Goal: Task Accomplishment & Management: Manage account settings

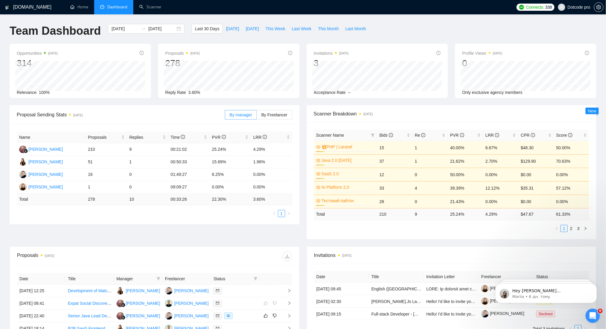
drag, startPoint x: 536, startPoint y: 29, endPoint x: 537, endPoint y: 21, distance: 8.2
click at [536, 28] on div "Team Dashboard 2025-08-03 2025-09-02 Last 30 Days Today Yesterday This Week Las…" at bounding box center [303, 34] width 594 height 20
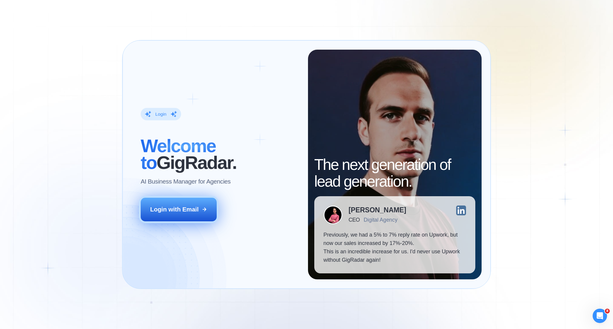
click at [191, 211] on div "Login with Email" at bounding box center [174, 209] width 48 height 8
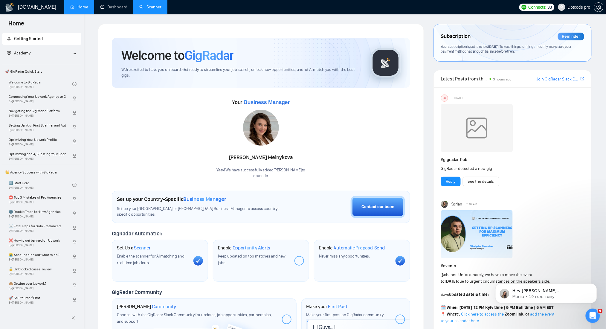
click at [149, 10] on link "Scanner" at bounding box center [150, 6] width 22 height 5
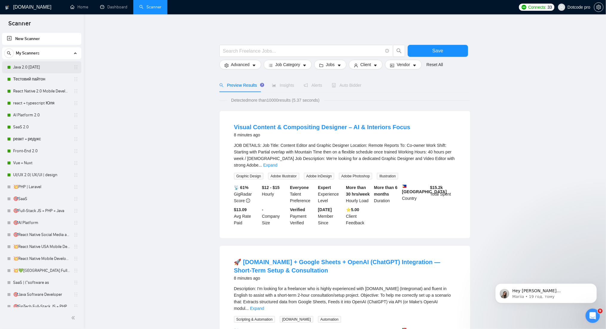
click at [29, 69] on link "Java 2.0 03.04.2025" at bounding box center [41, 67] width 57 height 12
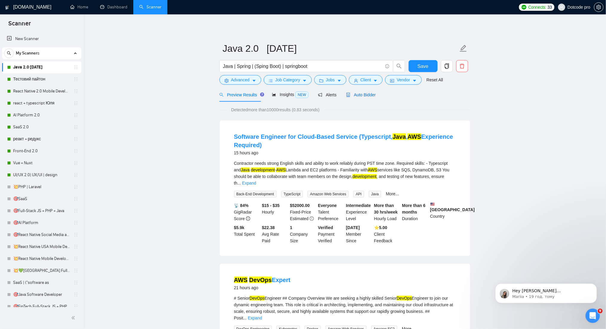
click at [363, 95] on span "Auto Bidder" at bounding box center [361, 94] width 30 height 5
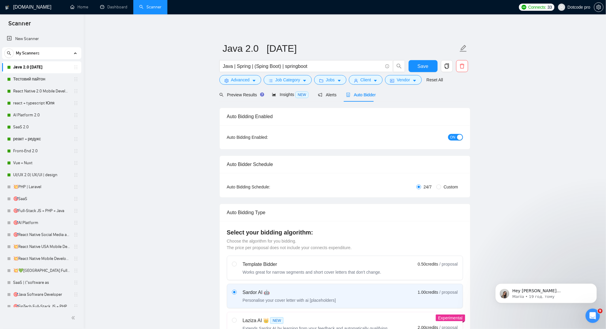
radio input "false"
radio input "true"
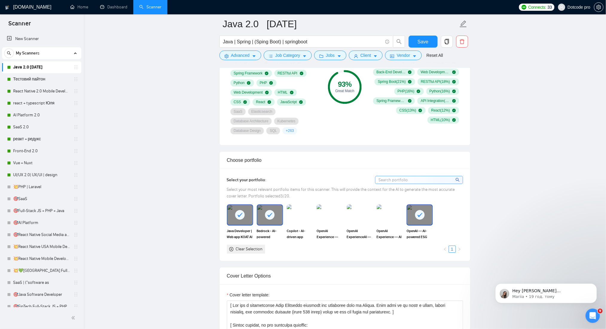
scroll to position [479, 0]
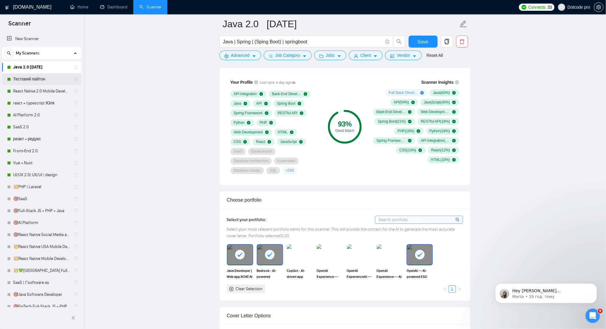
click at [57, 82] on link "Тестовий пайтон" at bounding box center [41, 79] width 57 height 12
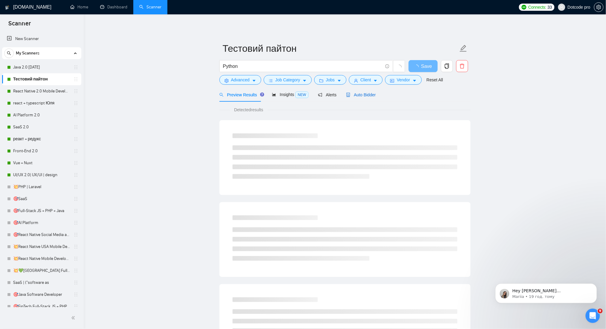
click at [356, 92] on span "Auto Bidder" at bounding box center [361, 94] width 30 height 5
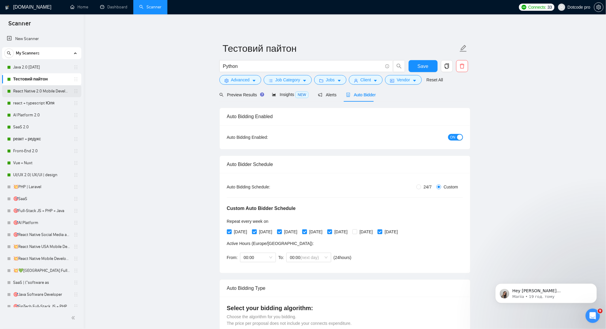
radio input "false"
radio input "true"
click at [356, 97] on span "Auto Bidder" at bounding box center [361, 94] width 30 height 5
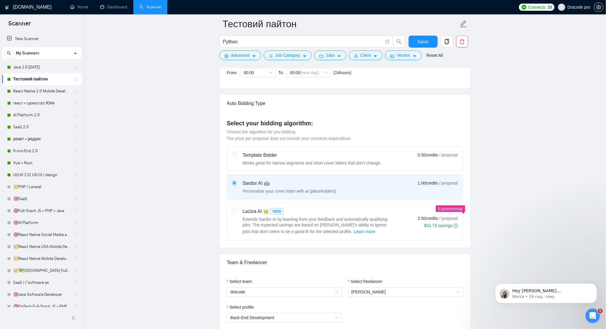
scroll to position [399, 0]
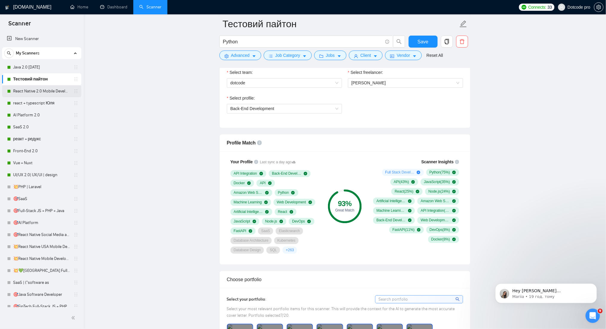
click at [26, 90] on link "React Native 2.0 Mobile Development" at bounding box center [41, 91] width 57 height 12
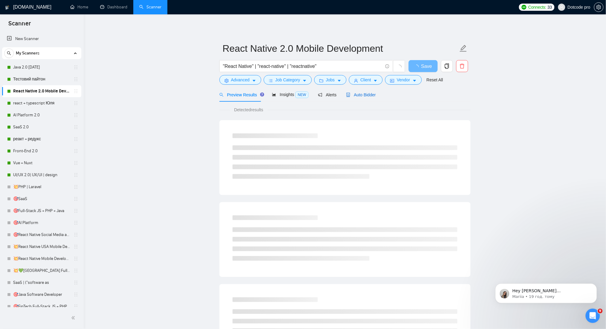
click at [370, 98] on div "Auto Bidder" at bounding box center [361, 95] width 30 height 7
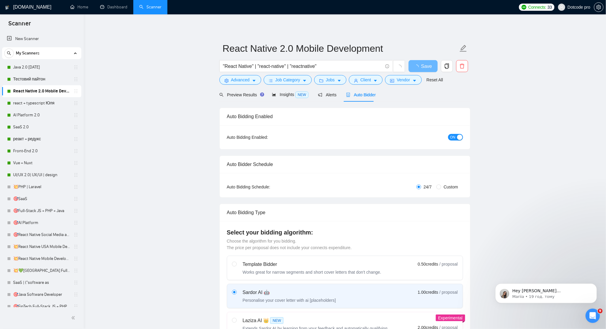
radio input "false"
radio input "true"
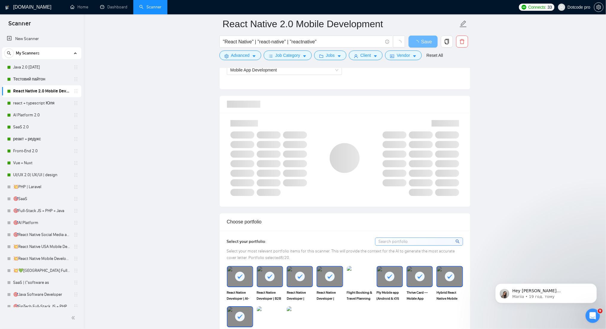
scroll to position [399, 0]
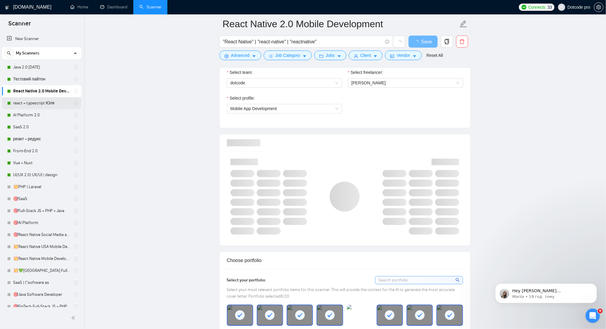
click at [20, 99] on link "react + typescript Юля" at bounding box center [41, 103] width 57 height 12
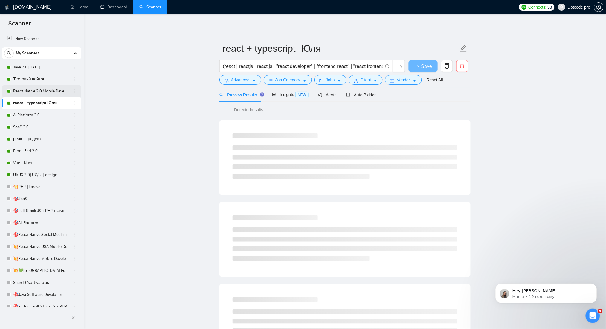
click at [35, 96] on link "React Native 2.0 Mobile Development" at bounding box center [41, 91] width 57 height 12
click at [370, 95] on span "Auto Bidder" at bounding box center [361, 94] width 30 height 5
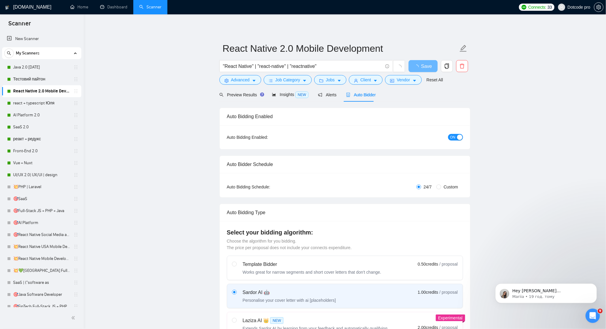
radio input "false"
radio input "true"
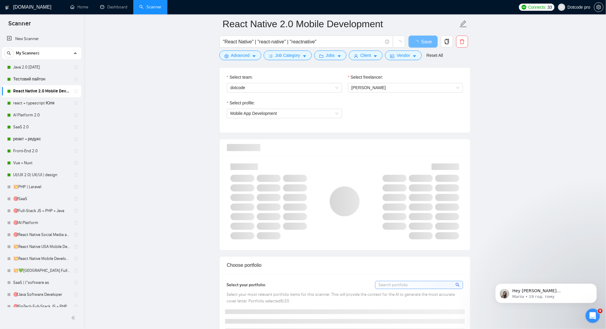
scroll to position [359, 0]
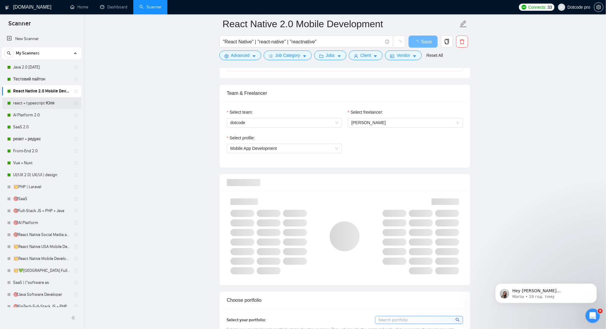
click at [40, 104] on link "react + typescript Юля" at bounding box center [41, 103] width 57 height 12
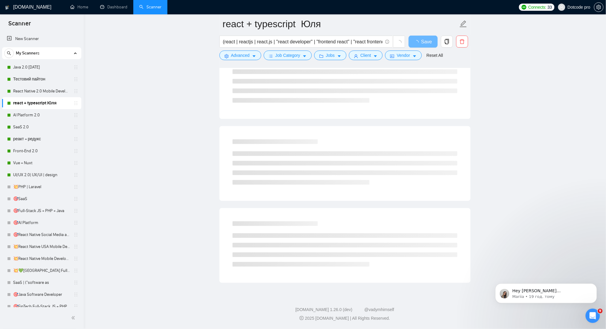
scroll to position [245, 0]
click at [32, 44] on link "New Scanner" at bounding box center [42, 39] width 70 height 12
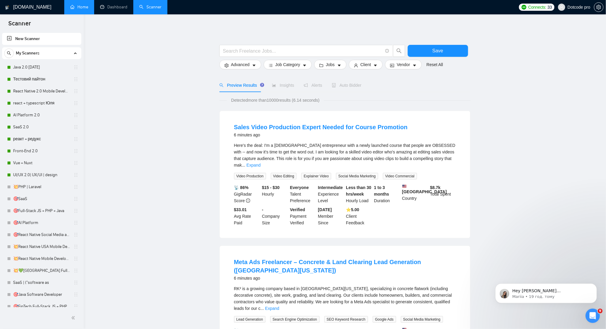
click at [76, 10] on link "Home" at bounding box center [79, 6] width 18 height 5
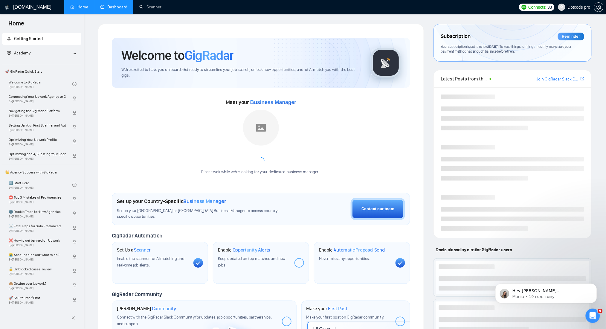
click at [118, 10] on link "Dashboard" at bounding box center [113, 6] width 27 height 5
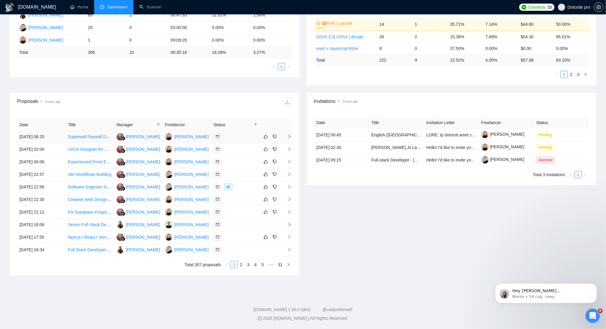
click at [59, 136] on td "[DATE] 08:25" at bounding box center [41, 137] width 48 height 13
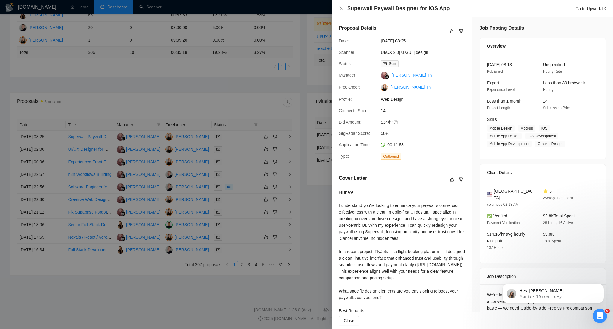
click at [189, 69] on div at bounding box center [306, 164] width 613 height 329
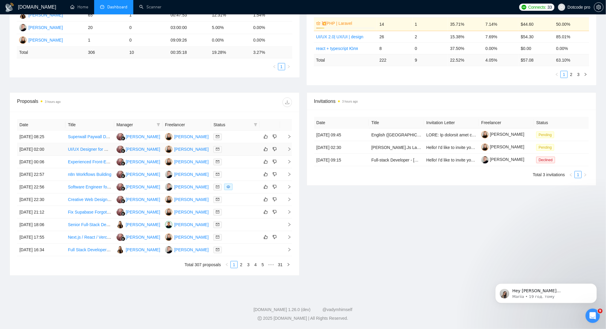
click at [58, 150] on td "[DATE] 02:00" at bounding box center [41, 149] width 48 height 13
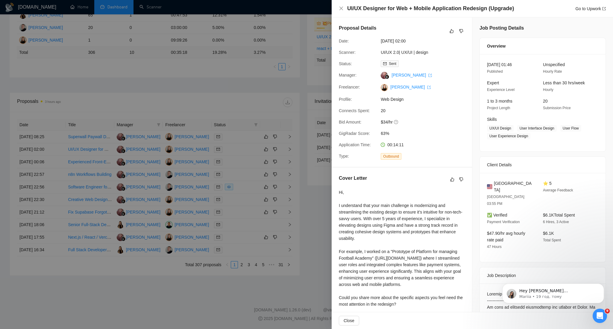
click at [111, 75] on div at bounding box center [306, 164] width 613 height 329
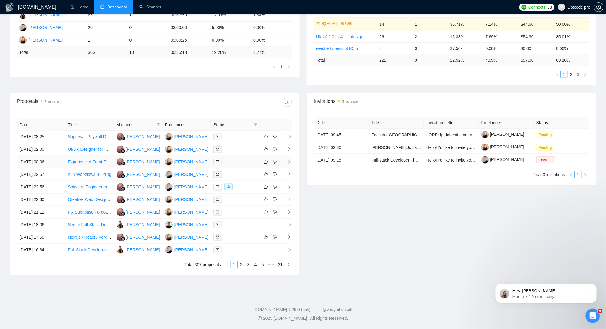
click at [63, 160] on td "[DATE] 00:06" at bounding box center [41, 162] width 48 height 13
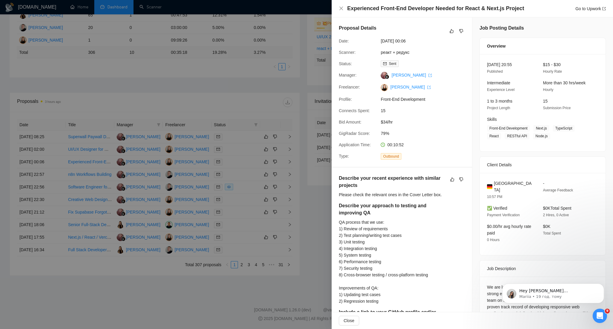
click at [180, 72] on div at bounding box center [306, 164] width 613 height 329
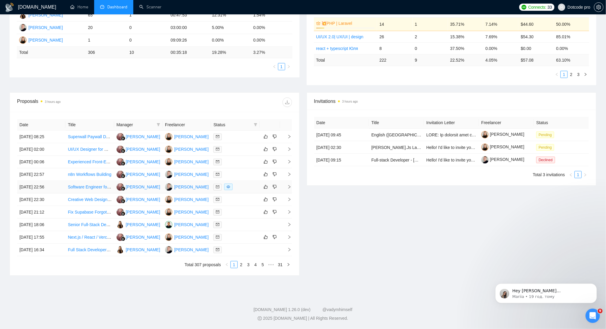
click at [59, 182] on td "[DATE] 22:56" at bounding box center [41, 187] width 48 height 13
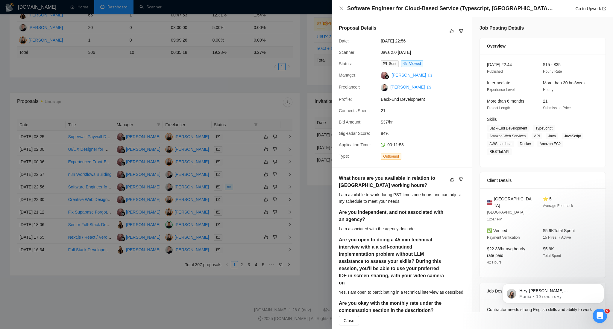
drag, startPoint x: 121, startPoint y: 54, endPoint x: 117, endPoint y: 80, distance: 26.7
click at [122, 54] on div at bounding box center [306, 164] width 613 height 329
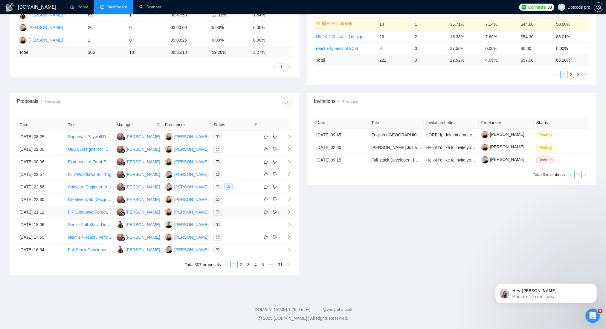
click at [60, 215] on td "[DATE] 21:12" at bounding box center [41, 212] width 48 height 13
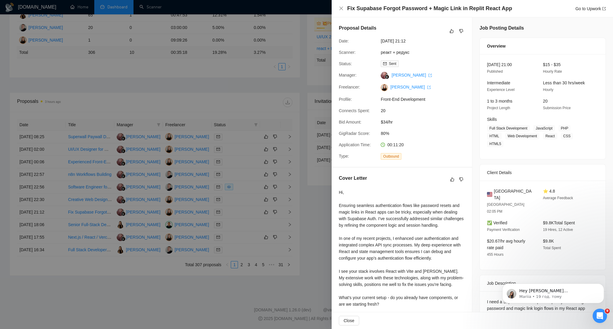
drag, startPoint x: 521, startPoint y: 64, endPoint x: 509, endPoint y: 64, distance: 11.7
click at [509, 64] on div "[DATE] 21:00 Published" at bounding box center [509, 67] width 51 height 13
click at [426, 129] on div "Proposal Details Date: [DATE] 21:12 Scanner: реакт + редукс Status: Sent Manage…" at bounding box center [402, 92] width 140 height 150
drag, startPoint x: 392, startPoint y: 144, endPoint x: 411, endPoint y: 145, distance: 18.9
click at [411, 145] on div "00:11:20" at bounding box center [409, 145] width 63 height 7
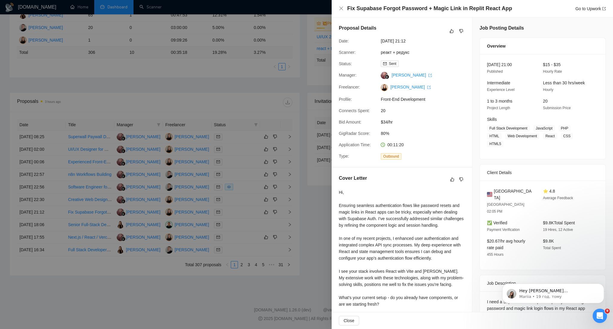
drag, startPoint x: 443, startPoint y: 140, endPoint x: 536, endPoint y: 87, distance: 106.8
click at [444, 140] on div "Proposal Details Date: [DATE] 21:12 Scanner: реакт + редукс Status: Sent Manage…" at bounding box center [402, 92] width 140 height 150
drag, startPoint x: 526, startPoint y: 61, endPoint x: 491, endPoint y: 66, distance: 34.7
click at [491, 66] on div "[DATE] 21:00 Published $15 - $35 Hourly Rate Intermediate Experience Level Less…" at bounding box center [543, 106] width 126 height 105
drag, startPoint x: 424, startPoint y: 148, endPoint x: 365, endPoint y: 148, distance: 58.3
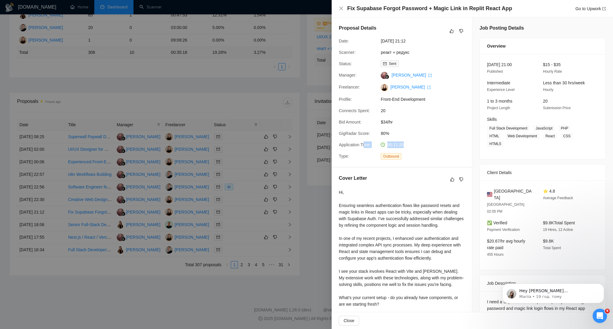
click at [365, 147] on div "Application Time: 00:11:20" at bounding box center [399, 145] width 126 height 7
click at [444, 143] on div "Application Time: 00:11:20" at bounding box center [399, 145] width 126 height 7
drag, startPoint x: 509, startPoint y: 65, endPoint x: 534, endPoint y: 65, distance: 25.1
click at [534, 65] on div "[DATE] 21:00 Published $15 - $35 Hourly Rate" at bounding box center [537, 67] width 107 height 13
drag, startPoint x: 411, startPoint y: 39, endPoint x: 419, endPoint y: 40, distance: 8.2
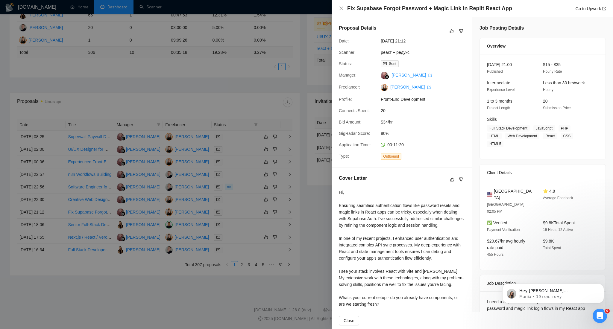
click at [419, 40] on span "[DATE] 21:12" at bounding box center [426, 41] width 90 height 7
click at [427, 44] on div "Proposal Details Date: [DATE] 21:12 Scanner: реакт + редукс Status: Sent Manage…" at bounding box center [402, 92] width 140 height 150
click at [200, 73] on div at bounding box center [306, 164] width 613 height 329
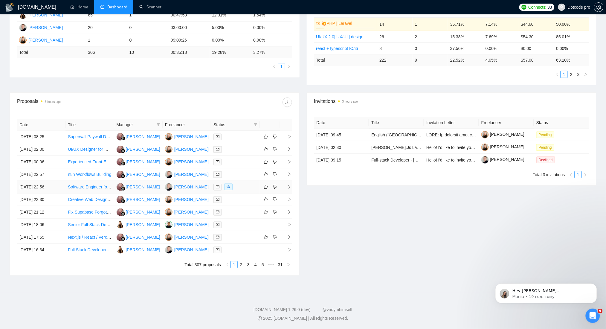
click at [57, 185] on td "[DATE] 22:56" at bounding box center [41, 187] width 48 height 13
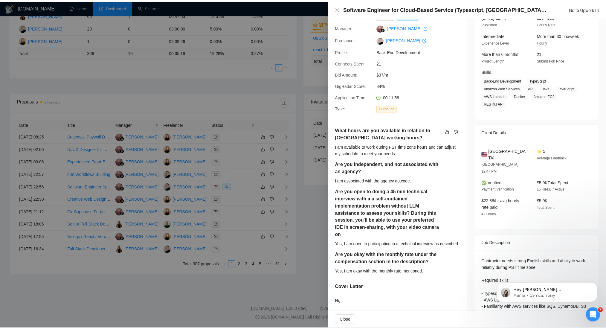
scroll to position [80, 0]
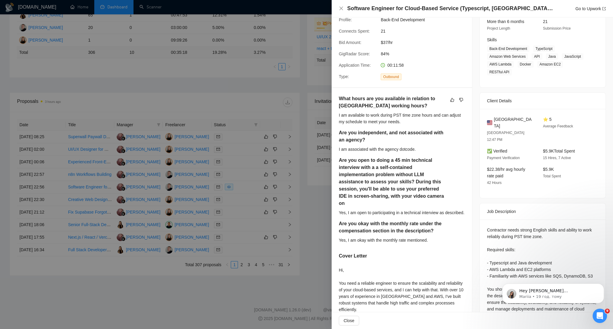
click at [328, 159] on div at bounding box center [306, 164] width 613 height 329
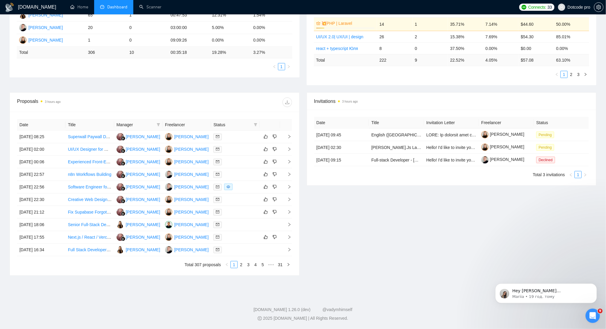
click at [219, 93] on div "Proposals 3 hours ago" at bounding box center [154, 102] width 275 height 19
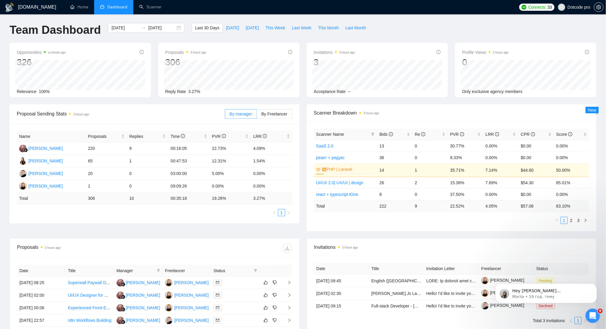
scroll to position [0, 0]
click at [147, 4] on link "Scanner" at bounding box center [150, 6] width 22 height 5
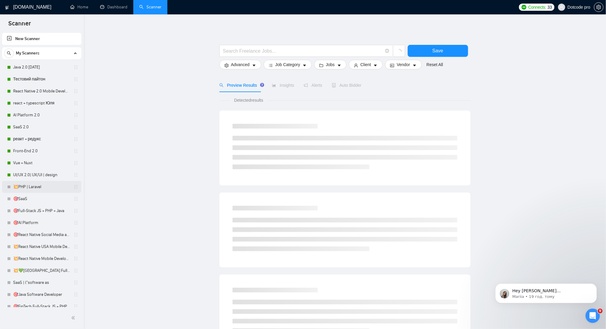
click at [41, 189] on link "💥PHP | Laravel" at bounding box center [41, 187] width 57 height 12
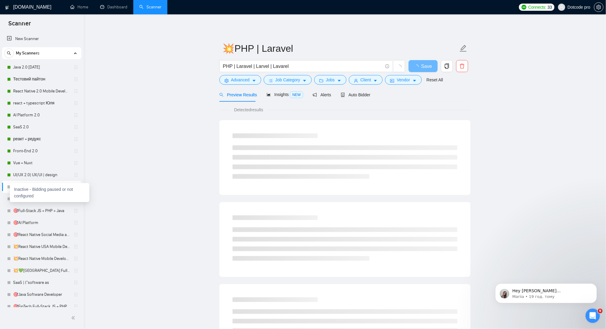
click at [8, 185] on div at bounding box center [9, 187] width 4 height 4
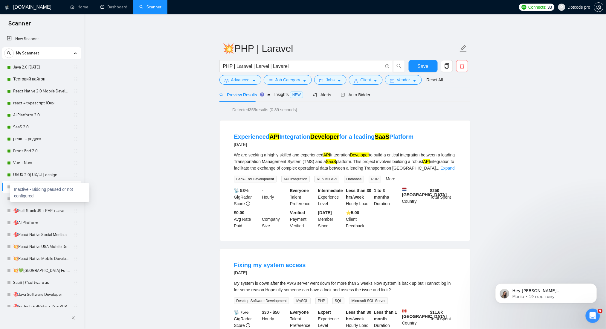
click at [10, 186] on div "Inactive - Bidding paused or not configured" at bounding box center [50, 192] width 80 height 19
click at [374, 93] on div "Preview Results Insights NEW Alerts Auto Bidder" at bounding box center [345, 95] width 251 height 14
click at [366, 94] on span "Auto Bidder" at bounding box center [361, 94] width 30 height 5
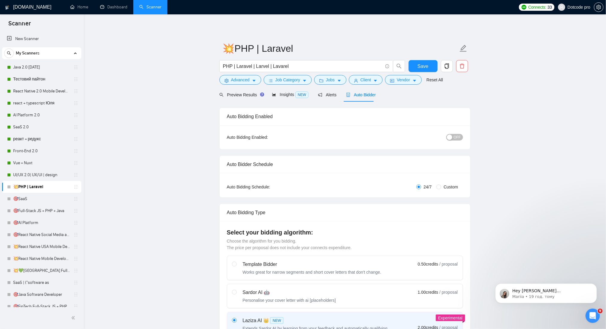
checkbox input "true"
click at [452, 136] on div "button" at bounding box center [449, 137] width 5 height 5
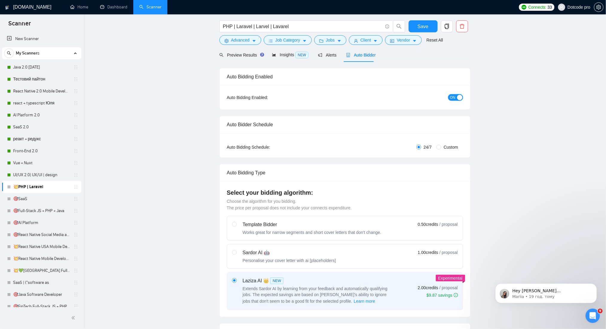
scroll to position [199, 0]
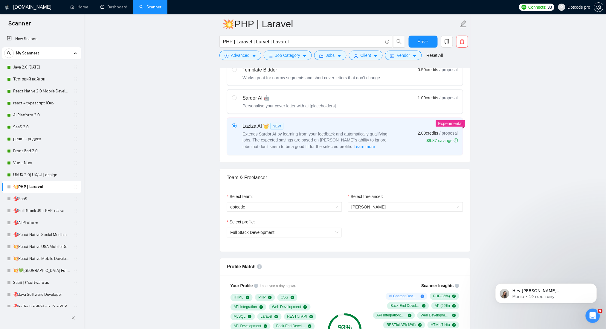
click at [280, 96] on div "Sardor AI 🤖" at bounding box center [289, 98] width 93 height 7
click at [236, 96] on input "radio" at bounding box center [234, 97] width 4 height 4
radio input "true"
radio input "false"
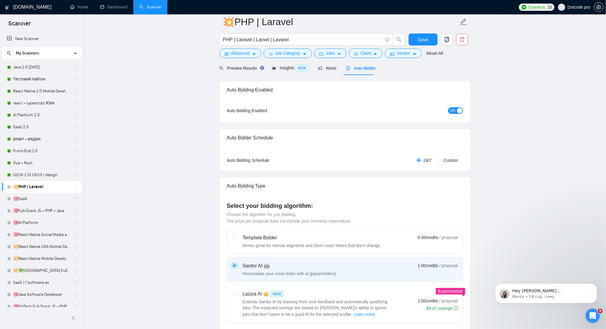
scroll to position [0, 0]
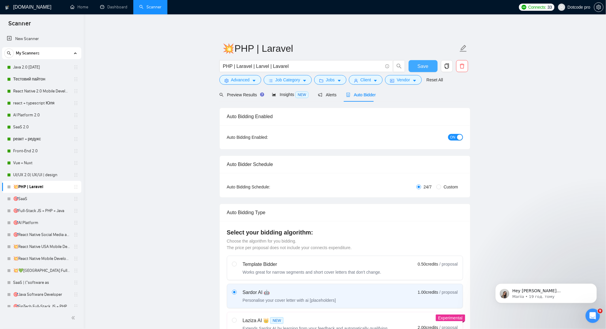
click at [422, 68] on span "Save" at bounding box center [423, 66] width 11 height 7
checkbox input "true"
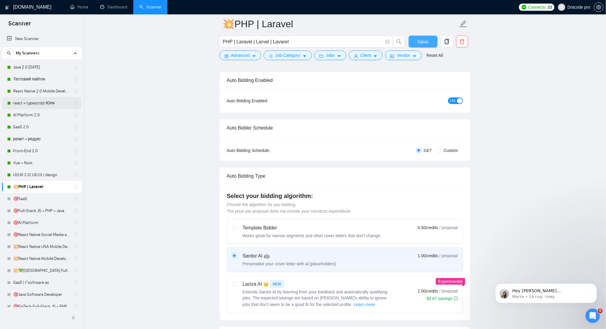
scroll to position [80, 0]
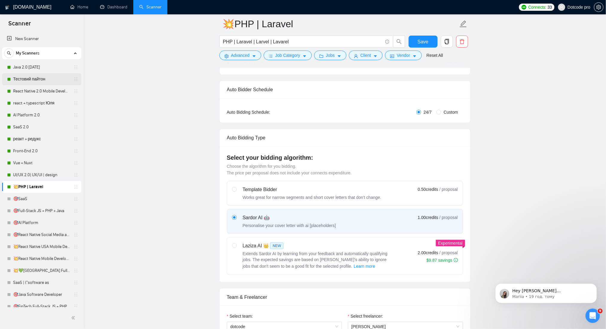
click at [31, 82] on link "Тестовий пайтон" at bounding box center [41, 79] width 57 height 12
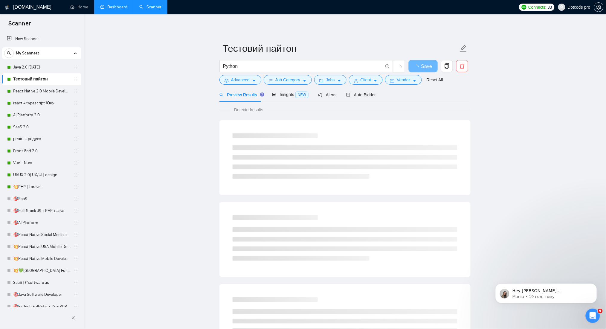
click at [108, 4] on link "Dashboard" at bounding box center [113, 6] width 27 height 5
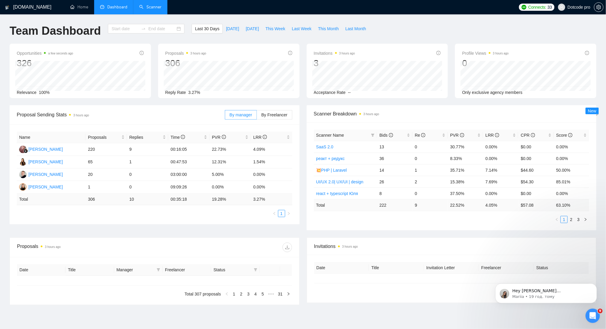
type input "[DATE]"
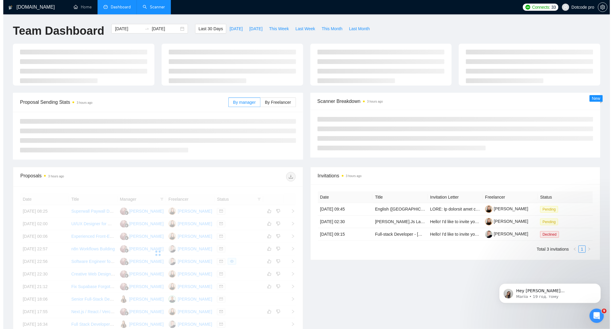
scroll to position [74, 0]
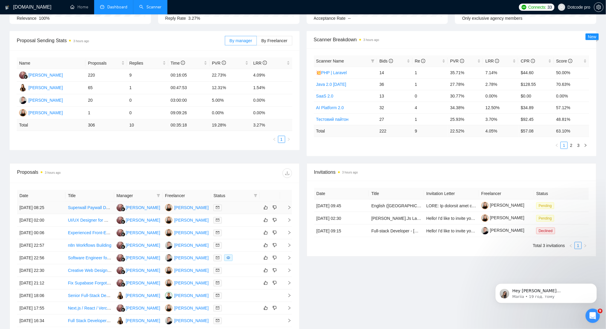
click at [57, 210] on td "[DATE] 08:25" at bounding box center [41, 208] width 48 height 13
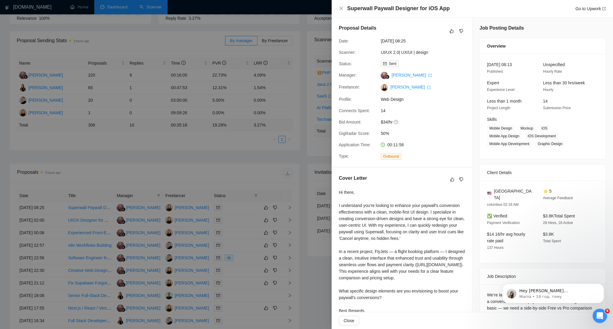
click at [367, 270] on div "Hi there, I understand you're looking to enhance your paywall's conversion effe…" at bounding box center [402, 255] width 126 height 132
click at [398, 261] on div "Hi there, I understand you're looking to enhance your paywall's conversion effe…" at bounding box center [402, 255] width 126 height 132
click at [228, 249] on div at bounding box center [306, 164] width 613 height 329
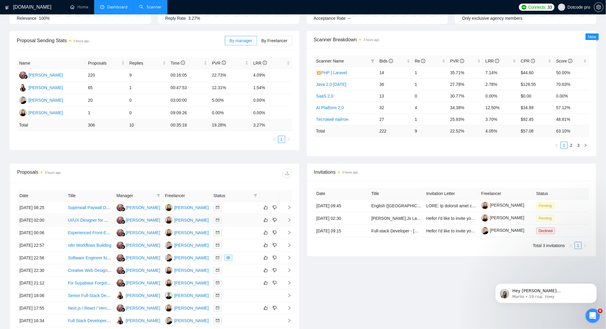
click at [57, 222] on td "[DATE] 02:00" at bounding box center [41, 220] width 48 height 13
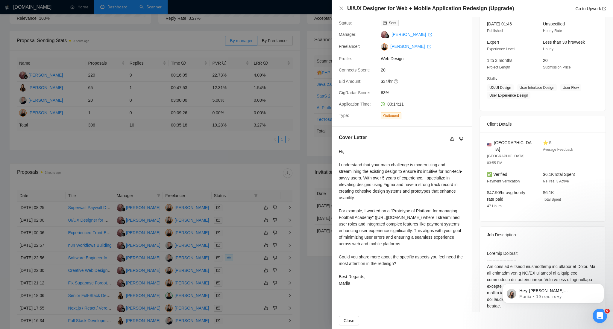
scroll to position [80, 0]
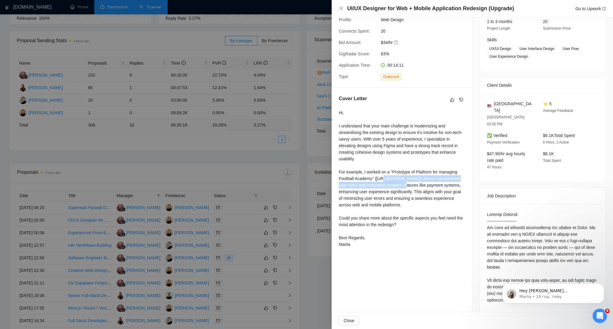
drag, startPoint x: 346, startPoint y: 186, endPoint x: 386, endPoint y: 190, distance: 40.9
click at [386, 190] on div "Hi, I understand that your main challenge is modernizing and streamlining the e…" at bounding box center [402, 179] width 126 height 138
click at [163, 168] on div at bounding box center [306, 164] width 613 height 329
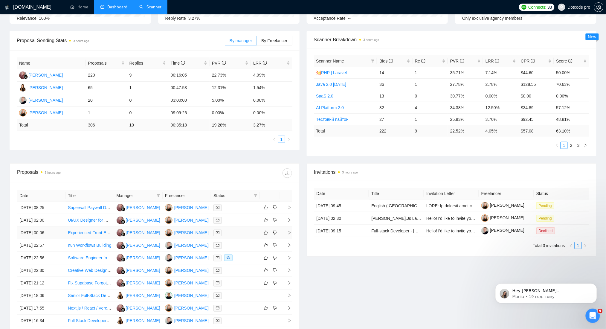
click at [54, 230] on td "[DATE] 00:06" at bounding box center [41, 233] width 48 height 13
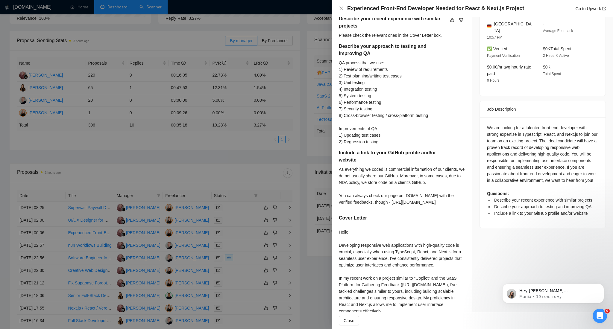
scroll to position [204, 0]
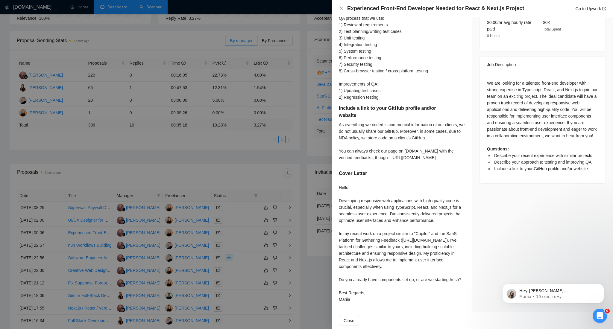
click at [417, 235] on div "Hello, Developing responsive web applications with high-quality code is crucial…" at bounding box center [402, 243] width 126 height 118
click at [416, 242] on div "Hello, Developing responsive web applications with high-quality code is crucial…" at bounding box center [402, 243] width 126 height 118
click at [416, 244] on div "Hello, Developing responsive web applications with high-quality code is crucial…" at bounding box center [402, 243] width 126 height 118
click at [407, 240] on div "Hello, Developing responsive web applications with high-quality code is crucial…" at bounding box center [402, 243] width 126 height 118
drag, startPoint x: 414, startPoint y: 237, endPoint x: 453, endPoint y: 240, distance: 38.7
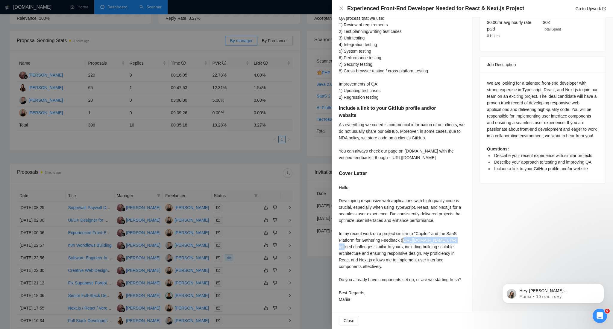
click at [453, 240] on div "Hello, Developing responsive web applications with high-quality code is crucial…" at bounding box center [402, 243] width 126 height 118
click at [180, 228] on div at bounding box center [306, 164] width 613 height 329
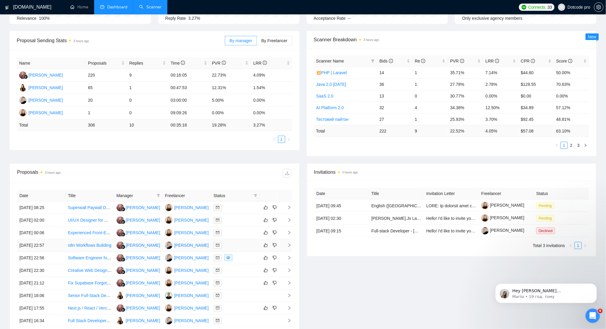
click at [54, 248] on td "[DATE] 22:57" at bounding box center [41, 245] width 48 height 13
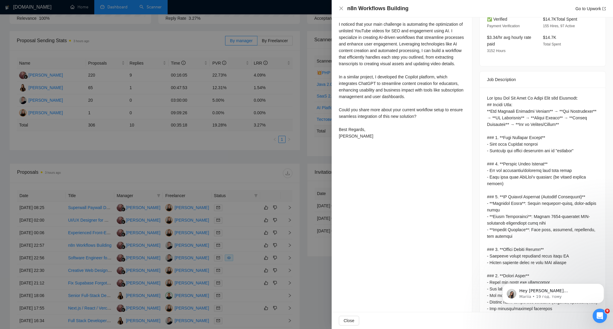
scroll to position [84, 0]
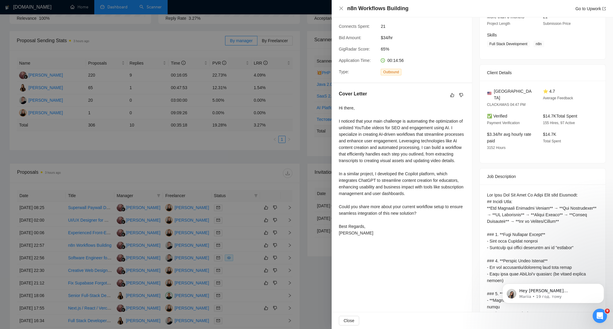
click at [410, 180] on div "Hi there, I noticed that your main challenge is automating the optimization of …" at bounding box center [402, 171] width 126 height 132
click at [156, 215] on div at bounding box center [306, 164] width 613 height 329
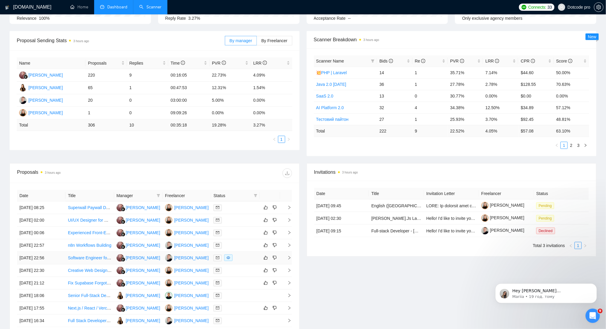
click at [60, 255] on td "[DATE] 22:56" at bounding box center [41, 258] width 48 height 13
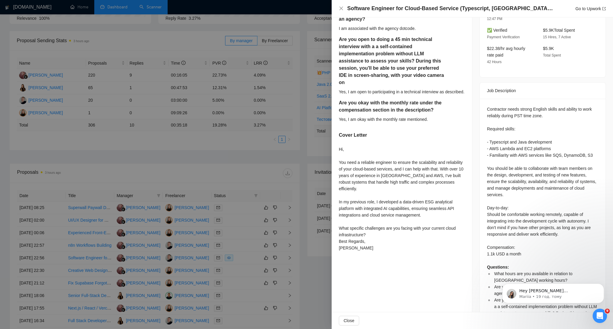
scroll to position [229, 0]
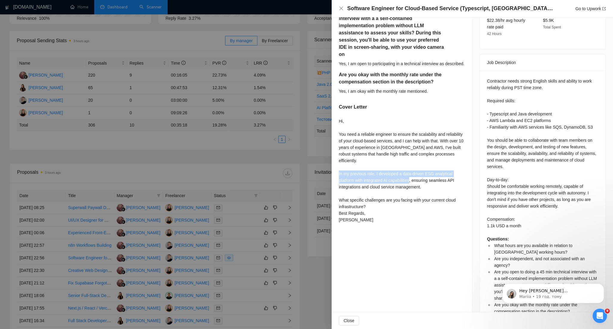
drag, startPoint x: 364, startPoint y: 166, endPoint x: 434, endPoint y: 175, distance: 70.2
click at [434, 175] on div "Hi, You need a reliable engineer to ensure the scalability and reliability of y…" at bounding box center [402, 170] width 126 height 105
click at [415, 171] on div "Hi, You need a reliable engineer to ensure the scalability and reliability of y…" at bounding box center [402, 170] width 126 height 105
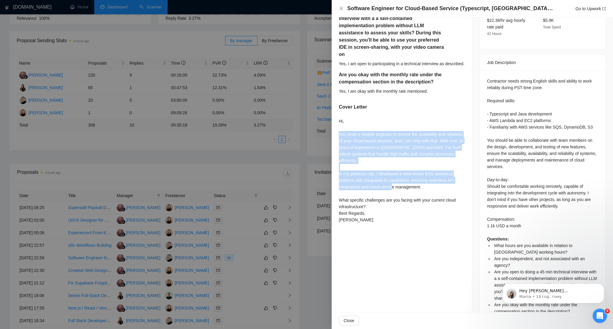
drag, startPoint x: 337, startPoint y: 134, endPoint x: 436, endPoint y: 212, distance: 125.7
click at [436, 187] on div "What hours are you available in relation to [GEOGRAPHIC_DATA] working hours? I …" at bounding box center [402, 86] width 140 height 294
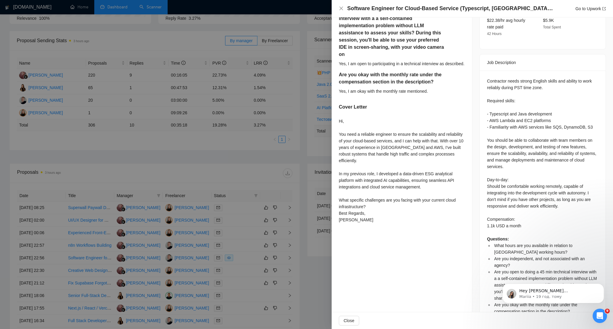
click at [417, 248] on div "Proposal Details Date: [DATE] 22:56 Scanner: Java 2.0 [DATE] Status: Sent Viewe…" at bounding box center [402, 61] width 141 height 545
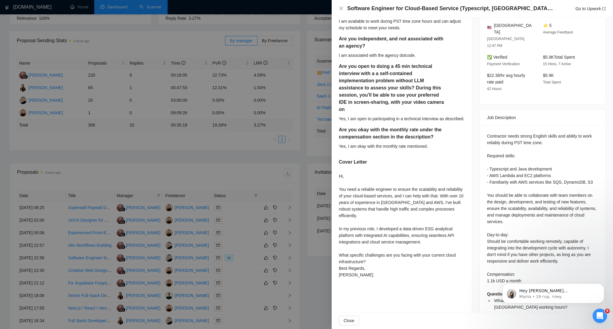
scroll to position [109, 0]
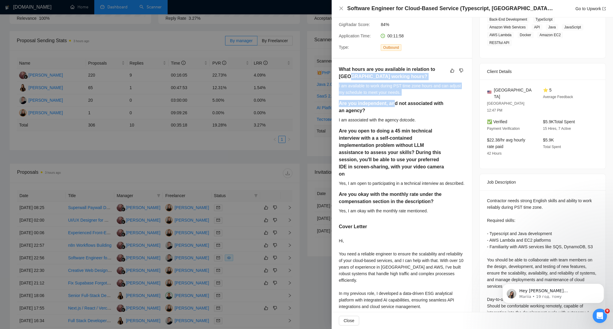
drag, startPoint x: 341, startPoint y: 76, endPoint x: 393, endPoint y: 101, distance: 57.4
click at [393, 101] on div "What hours are you available in relation to [GEOGRAPHIC_DATA] working hours? I …" at bounding box center [402, 142] width 126 height 153
click at [377, 85] on div "I am available to work during PST time zone hours and can adjust my schedule to…" at bounding box center [402, 89] width 126 height 13
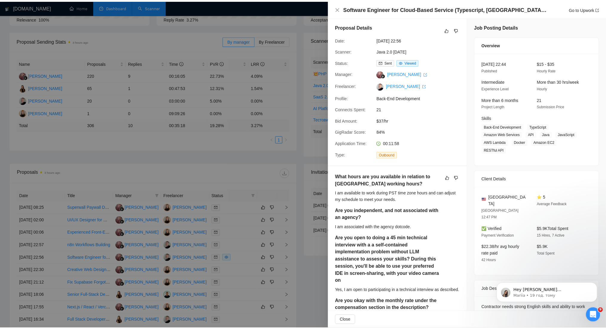
scroll to position [0, 0]
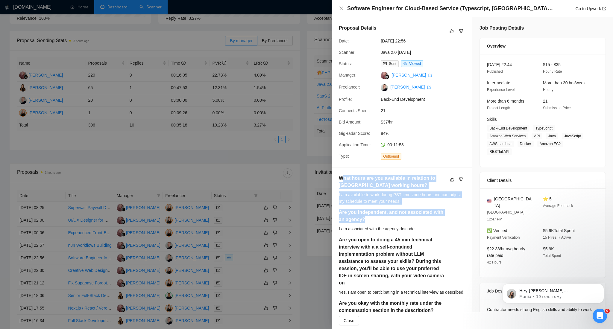
drag, startPoint x: 348, startPoint y: 181, endPoint x: 377, endPoint y: 224, distance: 51.5
click at [377, 224] on div "What hours are you available in relation to [GEOGRAPHIC_DATA] working hours? I …" at bounding box center [402, 251] width 126 height 153
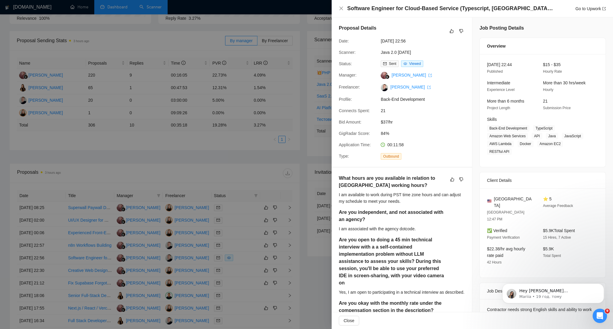
click at [413, 242] on h5 "Are you open to doing a 45 min technical interview with a a self-contained impl…" at bounding box center [392, 261] width 107 height 50
drag, startPoint x: 339, startPoint y: 176, endPoint x: 388, endPoint y: 188, distance: 49.9
click at [388, 188] on h5 "What hours are you available in relation to [GEOGRAPHIC_DATA] working hours?" at bounding box center [392, 182] width 107 height 14
click at [398, 204] on div "I am available to work during PST time zone hours and can adjust my schedule to…" at bounding box center [402, 197] width 126 height 13
click at [295, 155] on div at bounding box center [306, 164] width 613 height 329
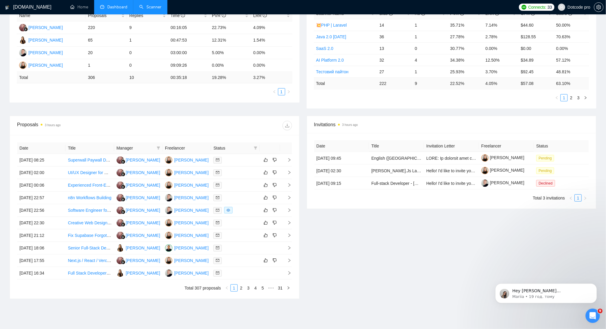
scroll to position [145, 0]
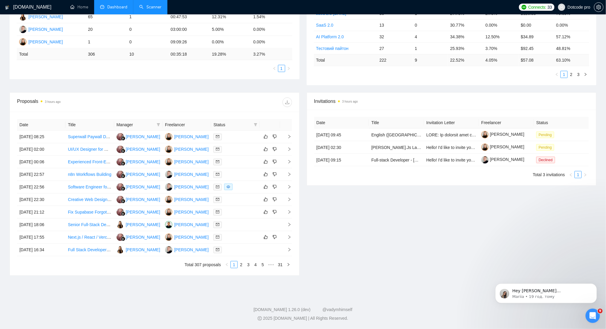
click at [420, 226] on div "Invitations 3 hours ago Date Title Invitation Letter Freelancer Status [DATE] 0…" at bounding box center [451, 183] width 297 height 183
